Goal: Obtain resource: Obtain resource

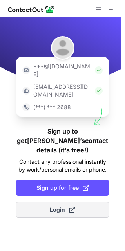
click at [63, 206] on span "Login" at bounding box center [63, 210] width 26 height 8
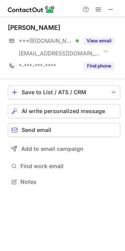
scroll to position [176, 125]
click at [113, 6] on span at bounding box center [111, 9] width 6 height 6
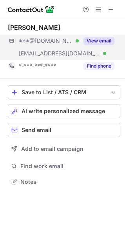
scroll to position [176, 125]
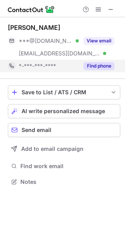
click at [98, 64] on button "Find phone" at bounding box center [99, 66] width 31 height 8
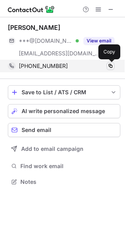
click at [111, 66] on span at bounding box center [111, 66] width 6 height 6
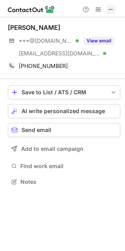
scroll to position [4, 4]
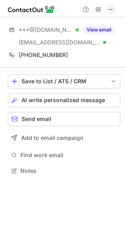
click at [108, 6] on span at bounding box center [111, 9] width 6 height 6
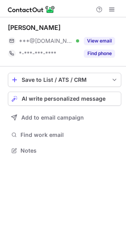
scroll to position [4, 4]
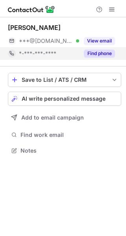
click at [102, 51] on button "Find phone" at bounding box center [99, 54] width 31 height 8
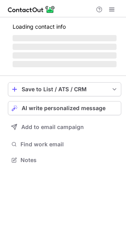
scroll to position [157, 126]
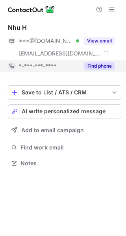
click at [104, 69] on button "Find phone" at bounding box center [99, 66] width 31 height 8
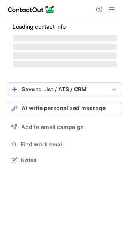
scroll to position [157, 126]
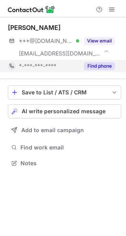
click at [103, 67] on button "Find phone" at bounding box center [99, 66] width 31 height 8
click at [105, 67] on button "Find phone" at bounding box center [99, 66] width 31 height 8
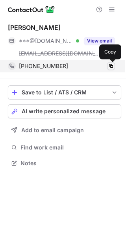
click at [113, 65] on span at bounding box center [111, 66] width 6 height 6
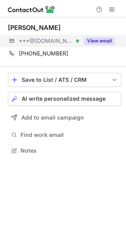
scroll to position [145, 126]
click at [100, 41] on button "View email" at bounding box center [99, 41] width 31 height 8
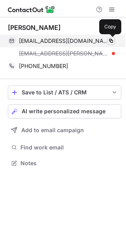
click at [113, 42] on span at bounding box center [111, 41] width 6 height 6
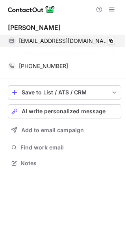
scroll to position [145, 126]
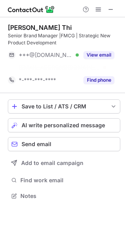
scroll to position [178, 125]
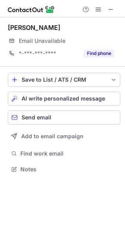
scroll to position [4, 4]
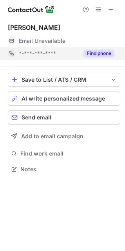
click at [97, 55] on button "Find phone" at bounding box center [99, 54] width 31 height 8
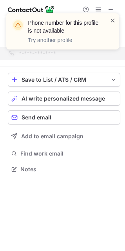
click at [114, 20] on span at bounding box center [113, 21] width 6 height 8
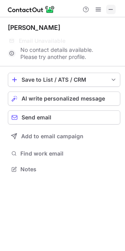
click at [114, 11] on span at bounding box center [111, 9] width 6 height 6
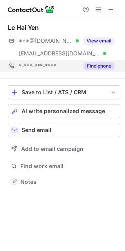
scroll to position [176, 125]
click at [105, 64] on button "Find phone" at bounding box center [99, 66] width 31 height 8
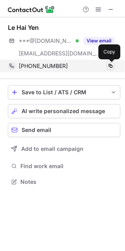
click at [113, 66] on span at bounding box center [111, 66] width 6 height 6
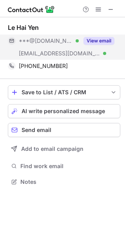
click at [94, 39] on button "View email" at bounding box center [99, 41] width 31 height 8
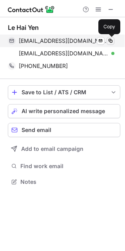
click at [109, 43] on span at bounding box center [111, 41] width 6 height 6
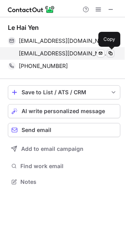
click at [113, 54] on span at bounding box center [111, 53] width 6 height 6
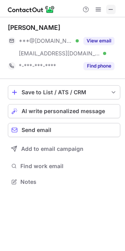
click at [111, 13] on span at bounding box center [111, 9] width 6 height 6
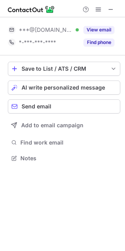
scroll to position [4, 4]
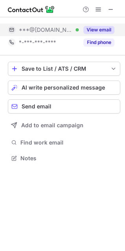
click at [105, 30] on button "View email" at bounding box center [99, 30] width 31 height 8
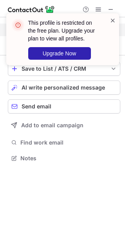
click at [115, 18] on span at bounding box center [113, 21] width 6 height 8
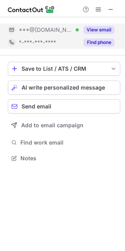
click at [98, 44] on button "Find phone" at bounding box center [99, 43] width 31 height 8
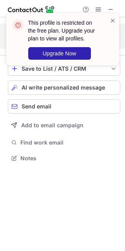
click at [117, 17] on div "This profile is restricted on the free plan. Upgrade your plan to view all prof…" at bounding box center [62, 39] width 113 height 52
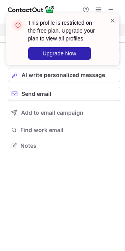
click at [114, 21] on span at bounding box center [113, 21] width 6 height 8
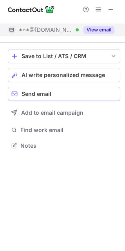
click at [38, 94] on span "Send email" at bounding box center [37, 94] width 30 height 6
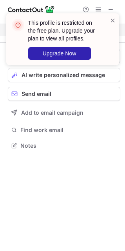
click at [116, 21] on div "This profile is restricted on the free plan. Upgrade your plan to view all prof…" at bounding box center [62, 39] width 113 height 52
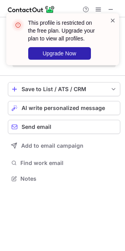
click at [112, 23] on span at bounding box center [113, 21] width 6 height 8
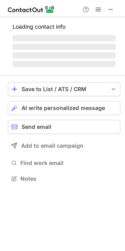
scroll to position [4, 4]
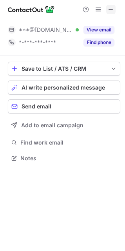
click at [111, 11] on span at bounding box center [111, 9] width 6 height 6
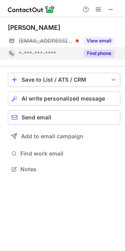
click at [95, 53] on button "Find phone" at bounding box center [99, 54] width 31 height 8
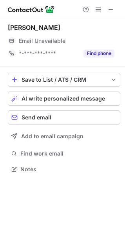
drag, startPoint x: 112, startPoint y: 9, endPoint x: 61, endPoint y: 11, distance: 51.5
click at [113, 10] on span at bounding box center [111, 9] width 6 height 6
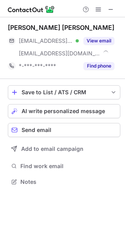
scroll to position [176, 125]
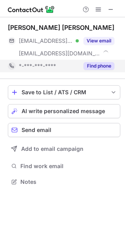
click at [109, 65] on button "Find phone" at bounding box center [99, 66] width 31 height 8
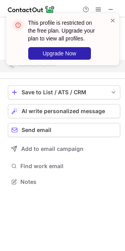
click at [109, 20] on div "This profile is restricted on the free plan. Upgrade your plan to view all prof…" at bounding box center [59, 40] width 101 height 46
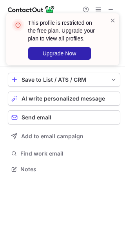
click at [112, 26] on div at bounding box center [113, 40] width 6 height 46
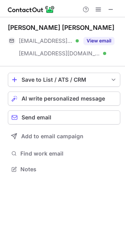
click at [98, 39] on div "This profile is restricted on the free plan. Upgrade your plan to view all prof…" at bounding box center [62, 125] width 125 height 251
click at [98, 39] on button "View email" at bounding box center [99, 41] width 31 height 8
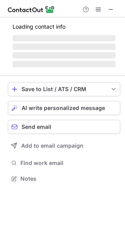
scroll to position [173, 125]
click at [113, 20] on span at bounding box center [113, 21] width 6 height 8
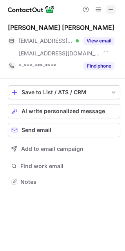
click at [111, 11] on span at bounding box center [111, 9] width 6 height 6
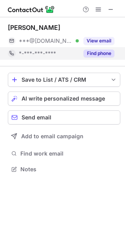
scroll to position [4, 4]
click at [96, 58] on div "Find phone" at bounding box center [97, 53] width 36 height 13
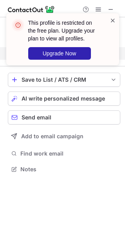
click at [112, 20] on span at bounding box center [113, 21] width 6 height 8
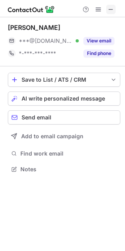
click at [110, 9] on span at bounding box center [111, 9] width 6 height 6
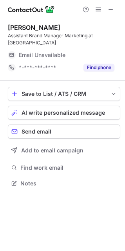
scroll to position [178, 125]
click at [110, 8] on span at bounding box center [111, 9] width 6 height 6
